Goal: Information Seeking & Learning: Learn about a topic

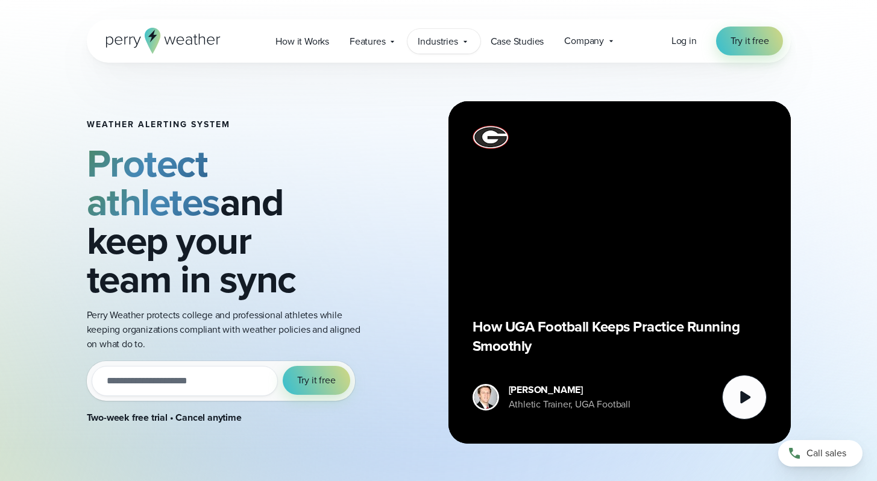
click at [431, 44] on span "Industries" at bounding box center [438, 41] width 40 height 14
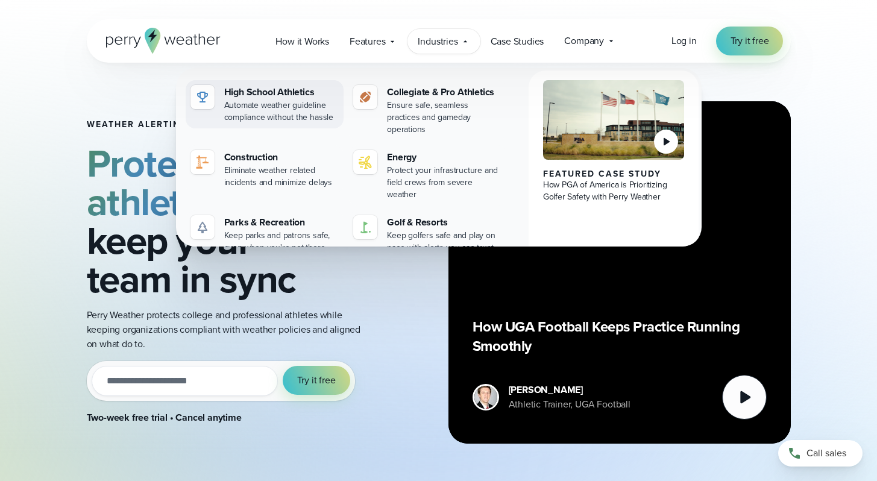
click at [275, 95] on div "High School Athletics" at bounding box center [281, 92] width 115 height 14
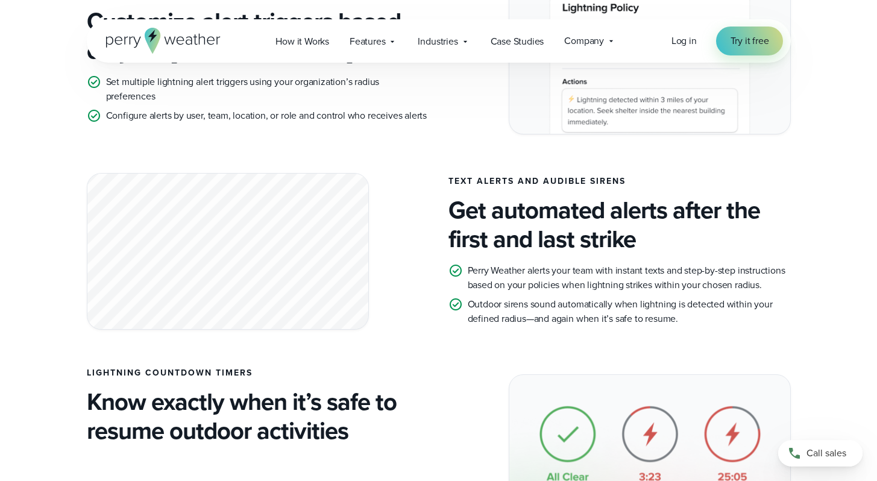
scroll to position [1091, 0]
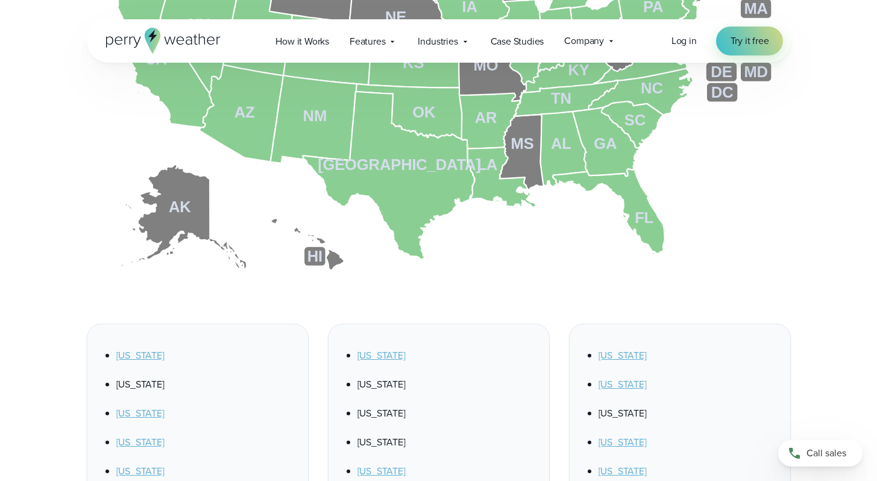
scroll to position [457, 0]
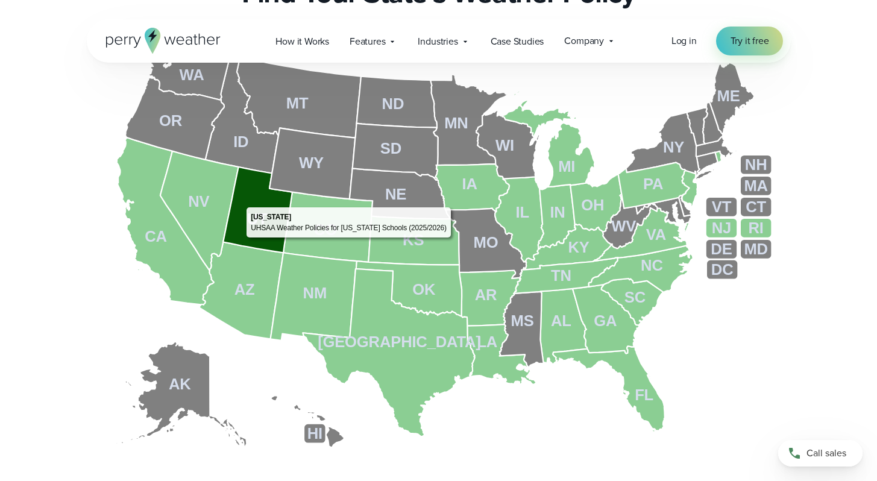
click at [240, 204] on icon at bounding box center [257, 210] width 69 height 86
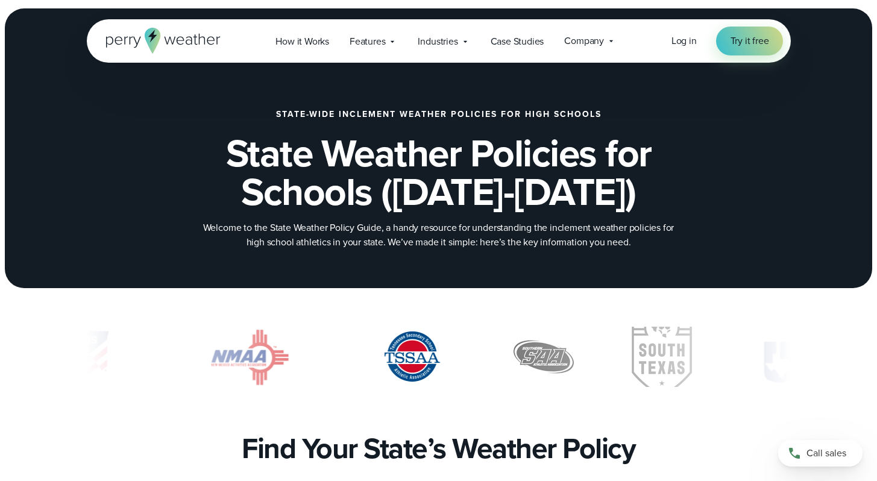
scroll to position [0, 0]
